Goal: Task Accomplishment & Management: Manage account settings

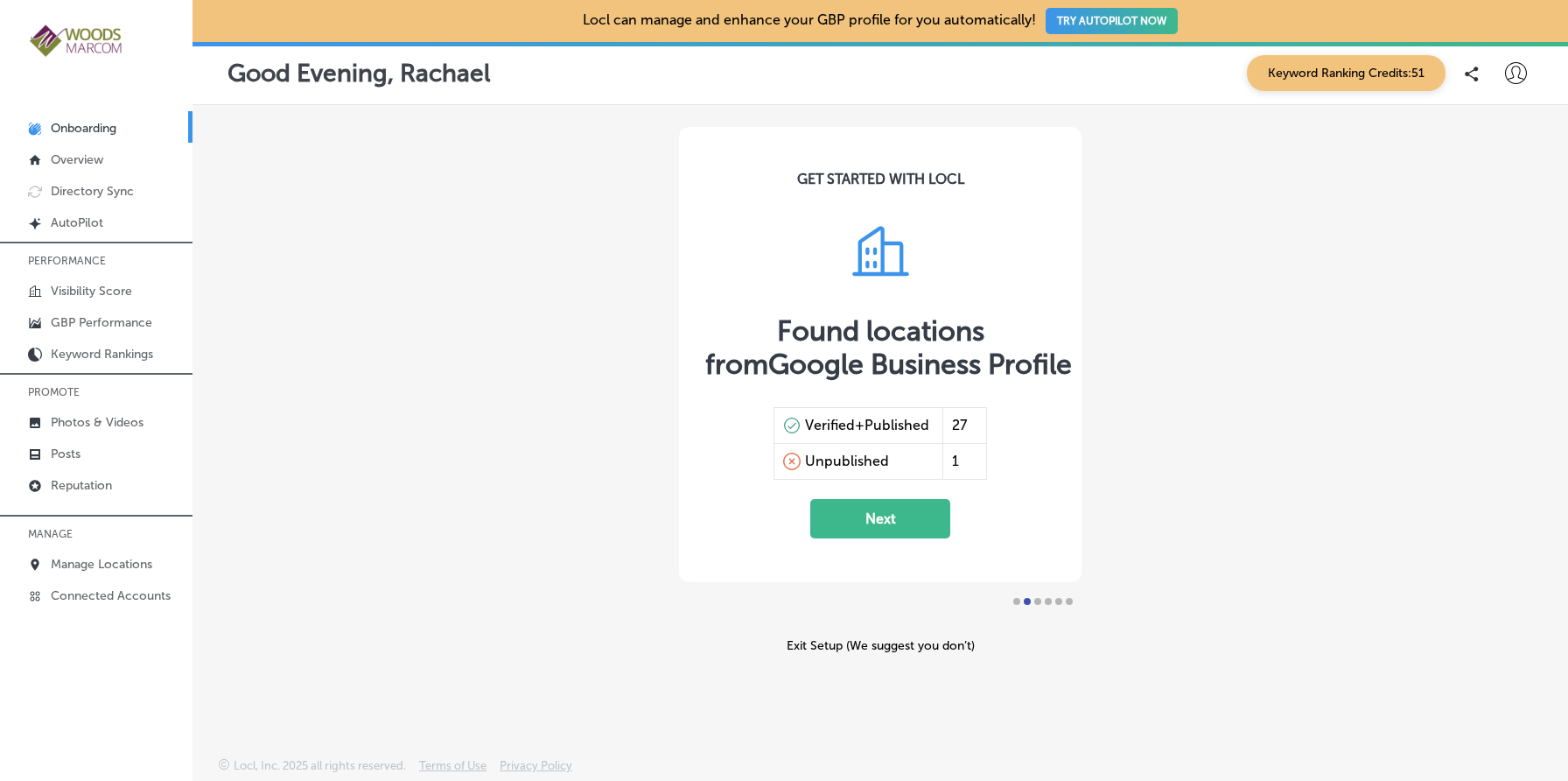
click at [1519, 76] on icon at bounding box center [1516, 73] width 22 height 22
click at [1491, 126] on p "My Account" at bounding box center [1490, 136] width 79 height 21
select select "US"
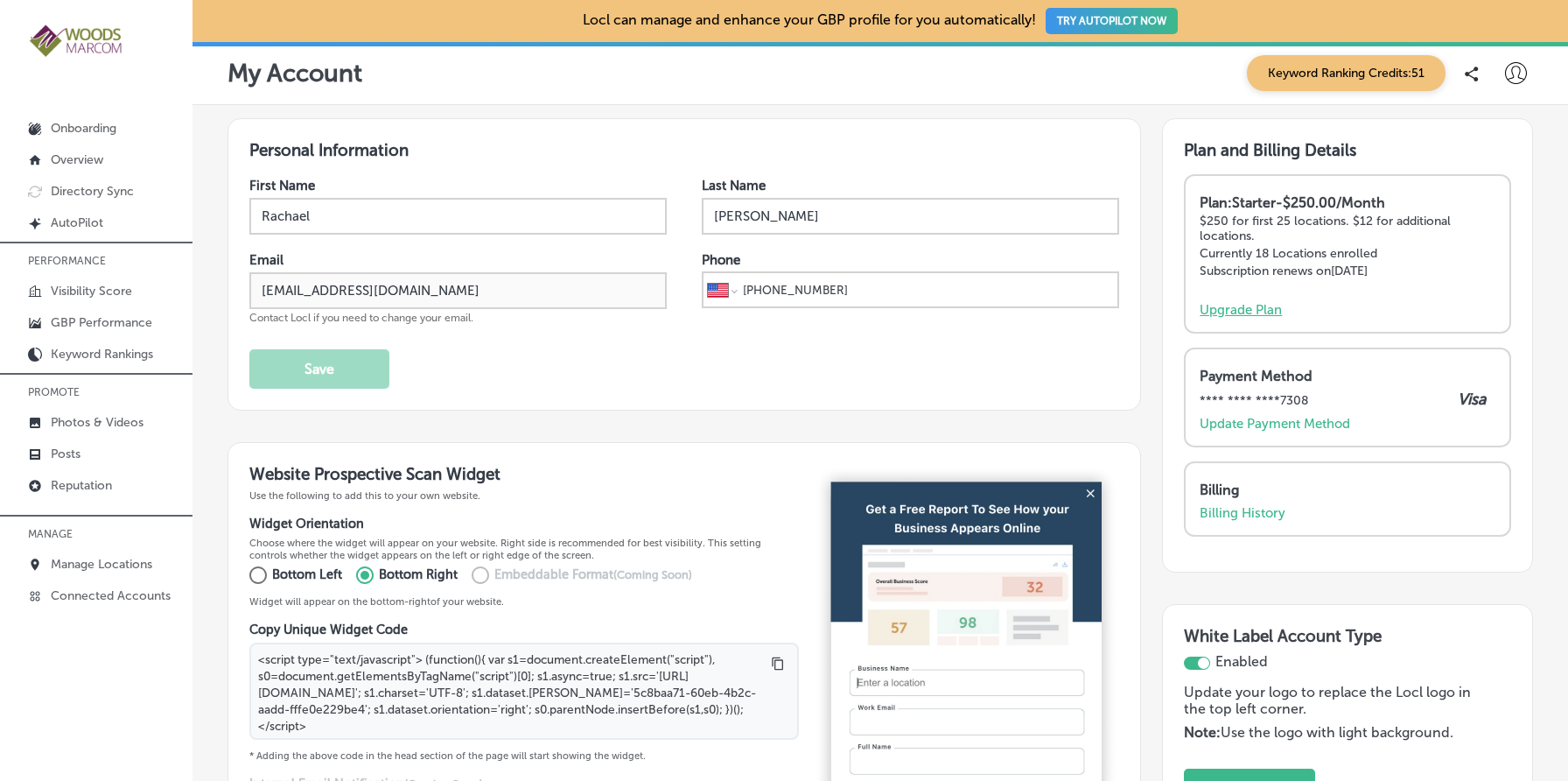
click at [1247, 307] on p "Upgrade Plan" at bounding box center [1241, 310] width 82 height 16
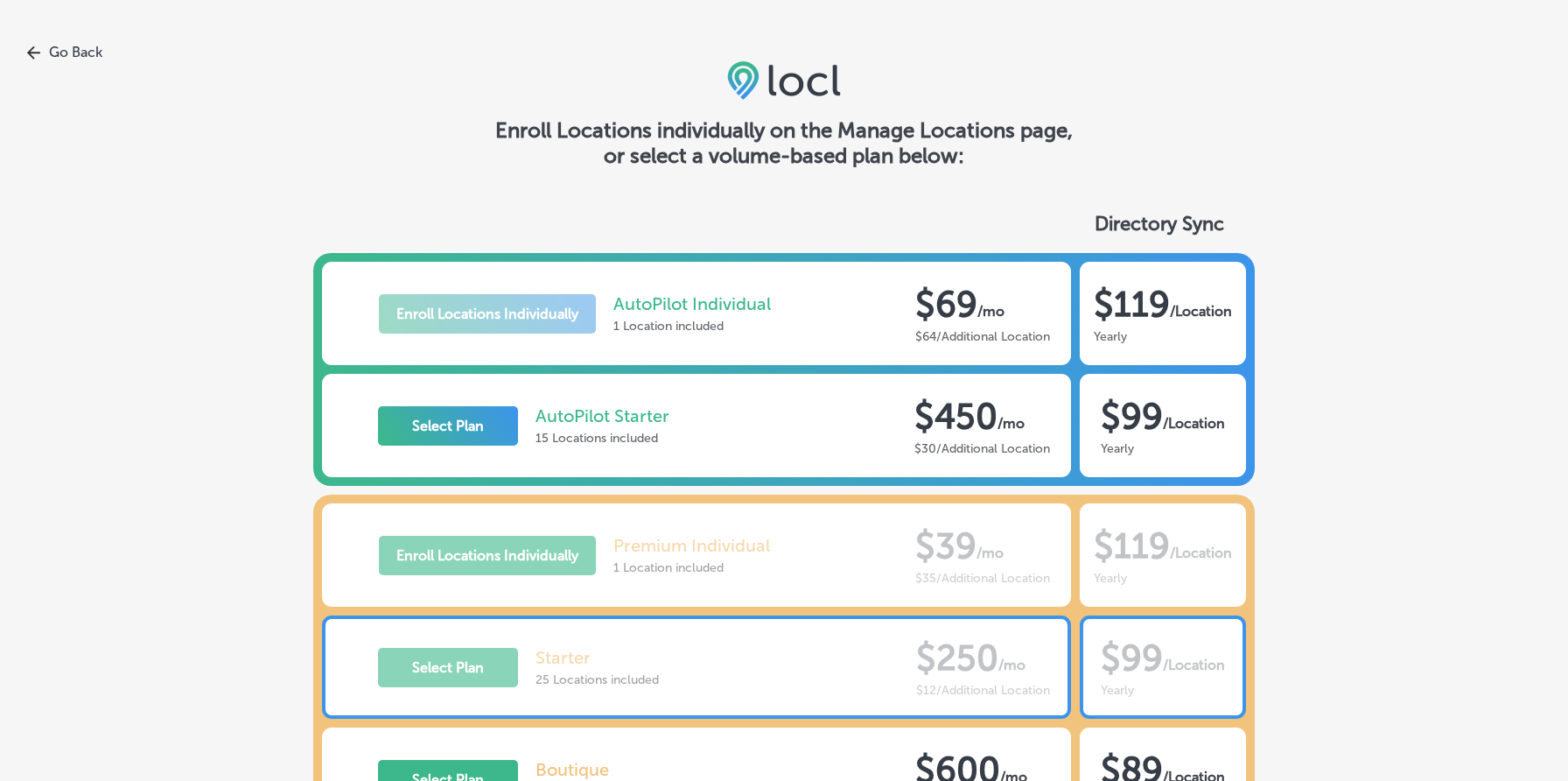
click at [77, 54] on link "Go Back" at bounding box center [784, 52] width 1568 height 17
